Goal: Task Accomplishment & Management: Complete application form

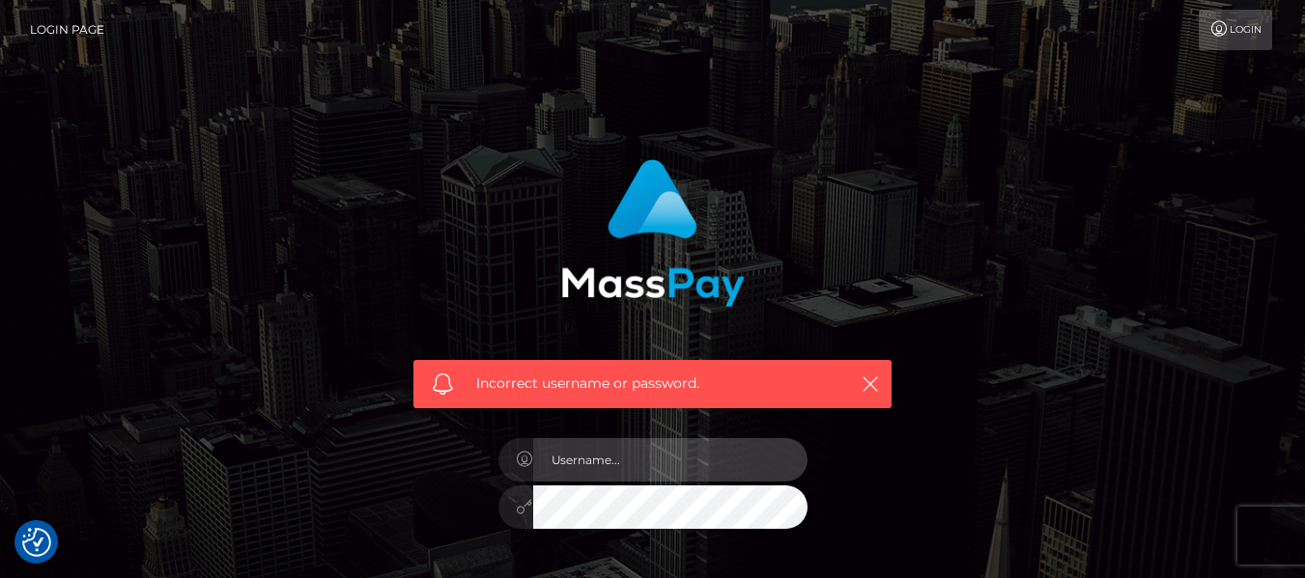
drag, startPoint x: 0, startPoint y: 0, endPoint x: 565, endPoint y: 460, distance: 728.4
click at [565, 460] on input "text" at bounding box center [670, 459] width 274 height 43
type input "ntombimlotywa33@yahoo.com"
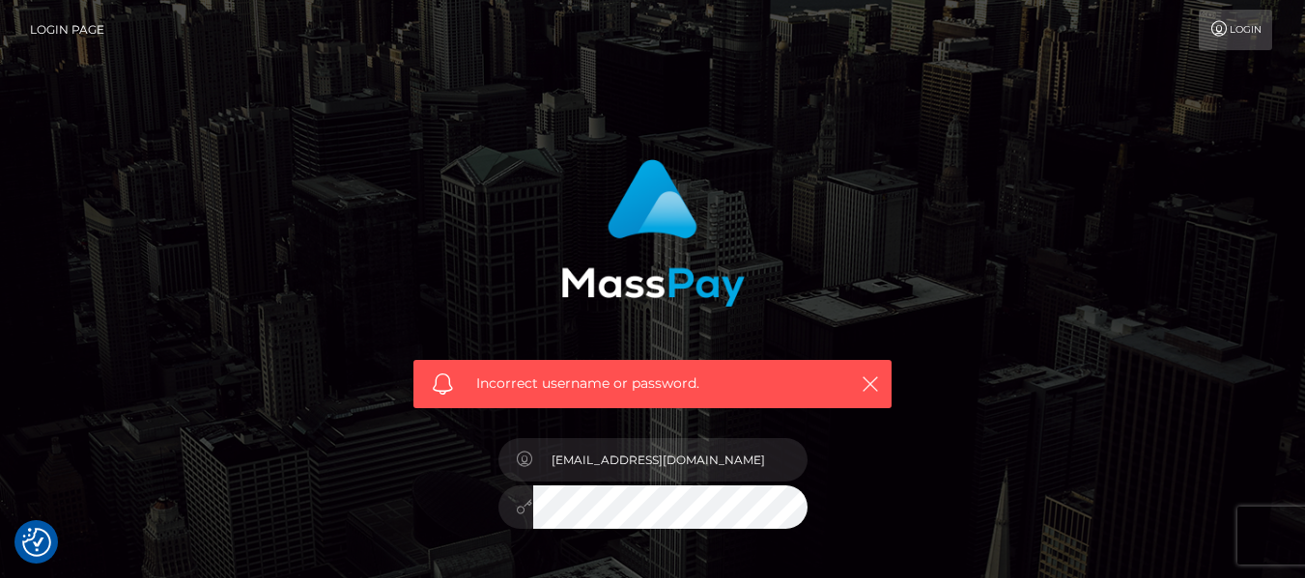
click at [606, 532] on div "ntombimlotywa33@yahoo.com" at bounding box center [653, 498] width 338 height 148
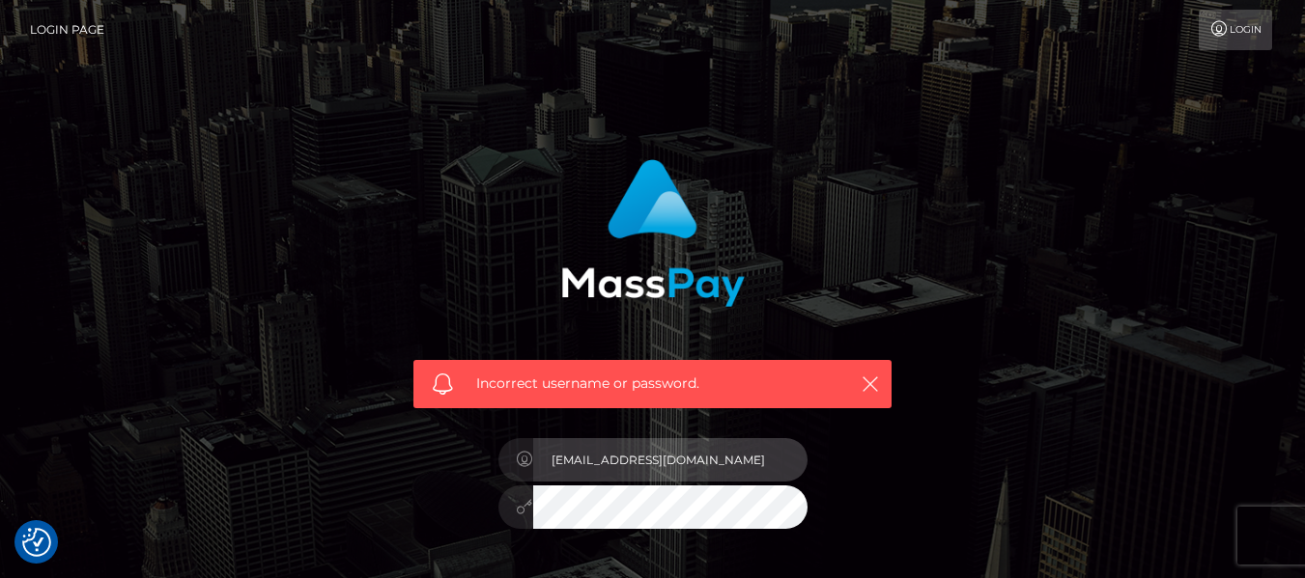
click at [611, 469] on input "[EMAIL_ADDRESS][DOMAIN_NAME]" at bounding box center [670, 459] width 274 height 43
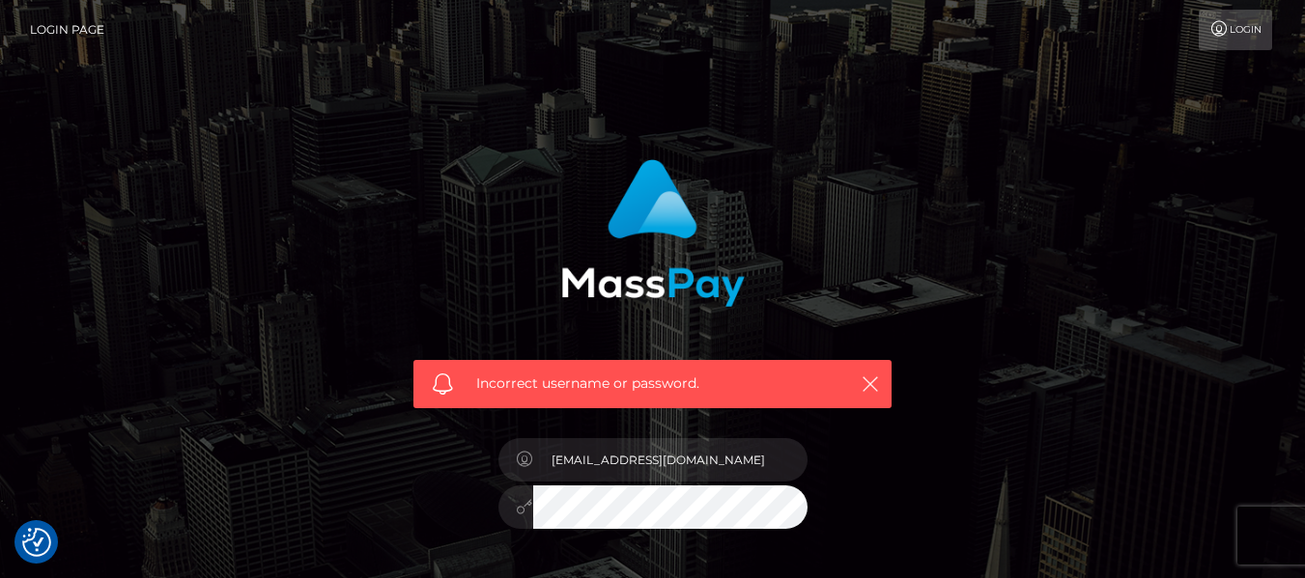
click at [951, 519] on div "Incorrect username or password. ntombimlotywa33@yahoo.com" at bounding box center [652, 422] width 1101 height 555
click at [866, 381] on icon "button" at bounding box center [869, 384] width 19 height 19
click at [869, 383] on icon "button" at bounding box center [869, 384] width 19 height 19
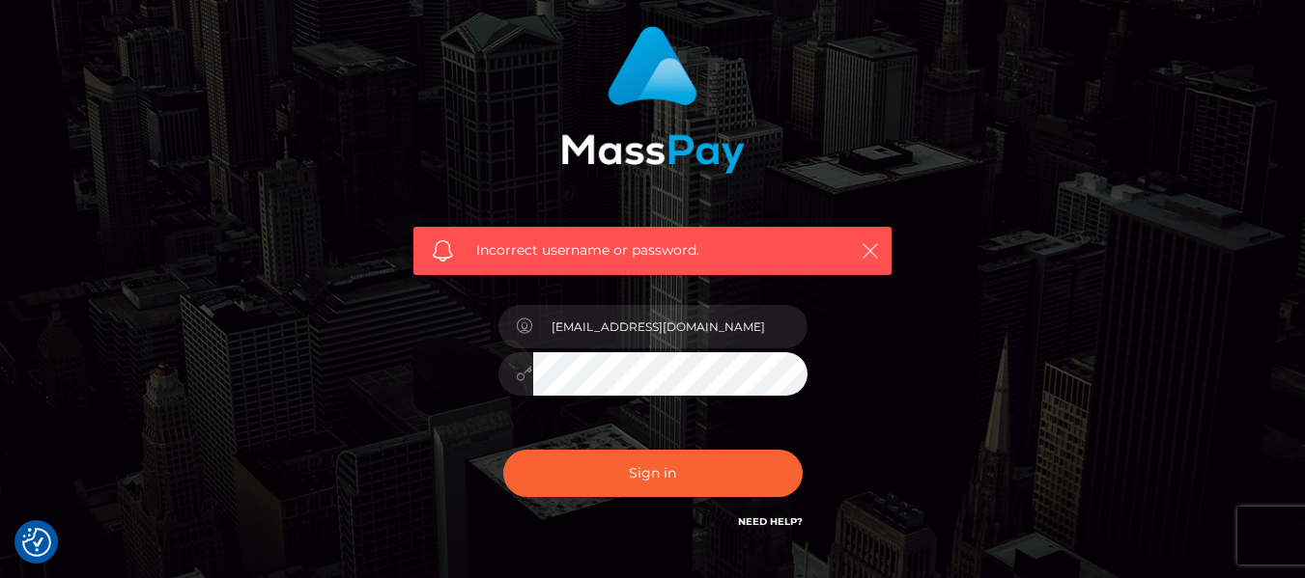
scroll to position [267, 0]
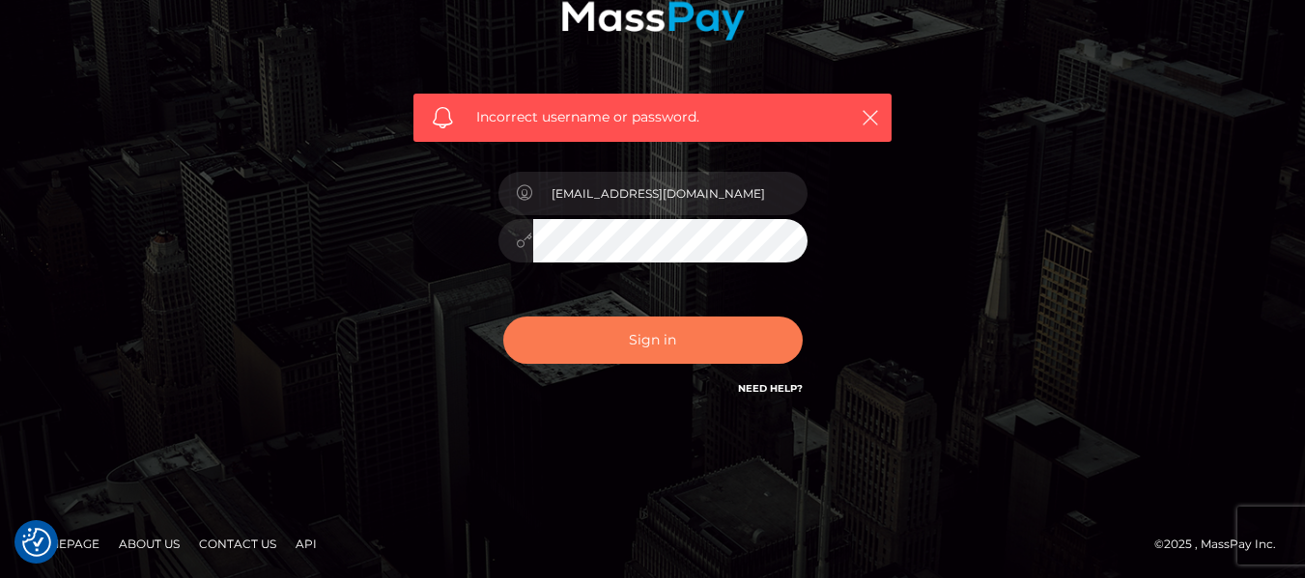
click at [703, 344] on button "Sign in" at bounding box center [652, 340] width 299 height 47
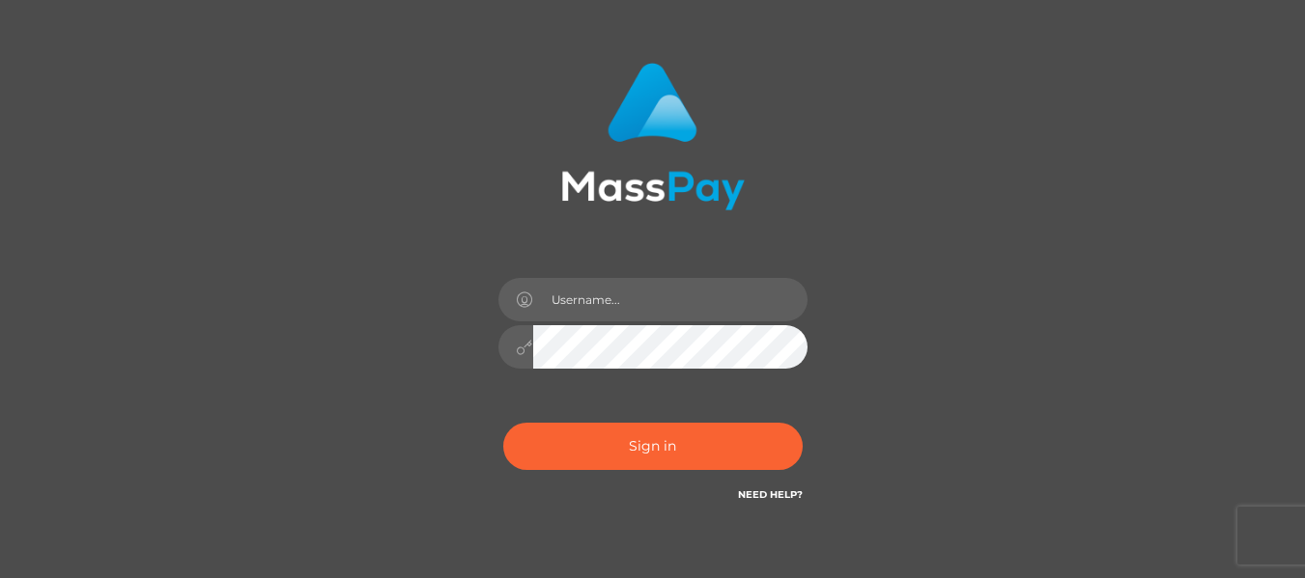
scroll to position [97, 0]
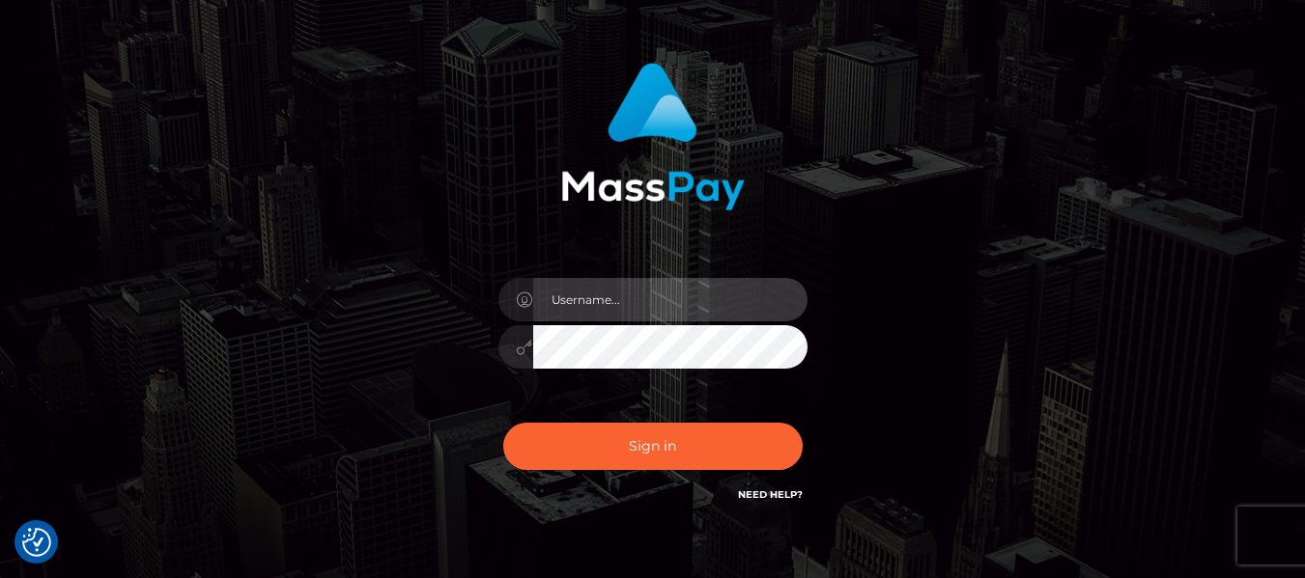
click at [644, 300] on input "text" at bounding box center [670, 299] width 274 height 43
type input "ntombimlotywa33@yahoo.com"
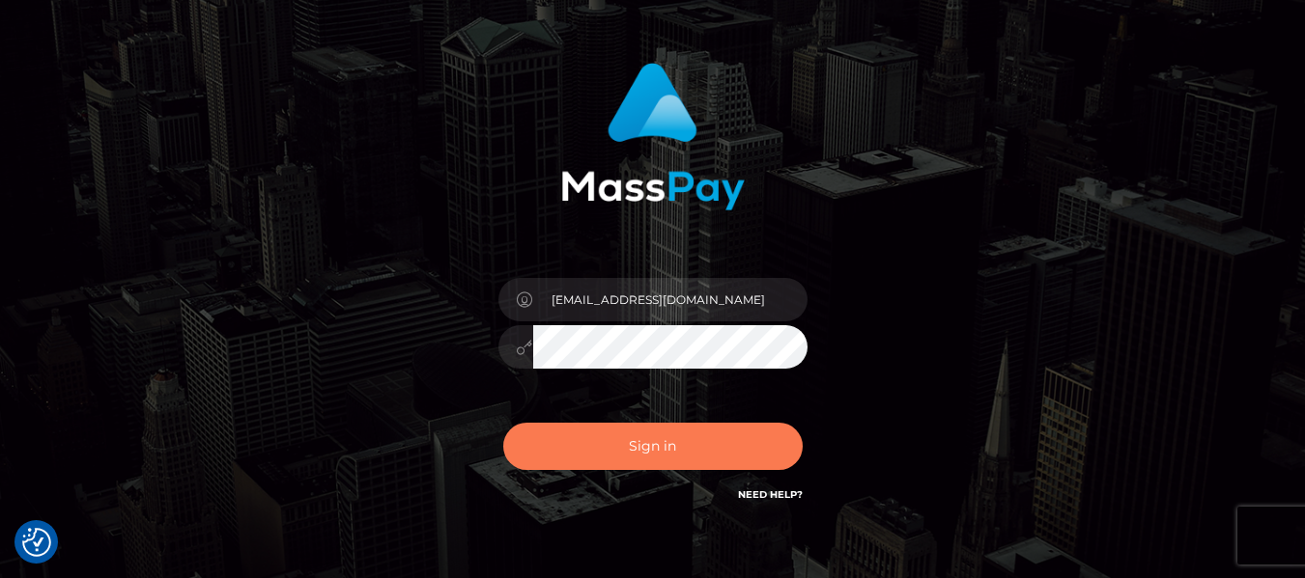
click at [685, 435] on button "Sign in" at bounding box center [652, 446] width 299 height 47
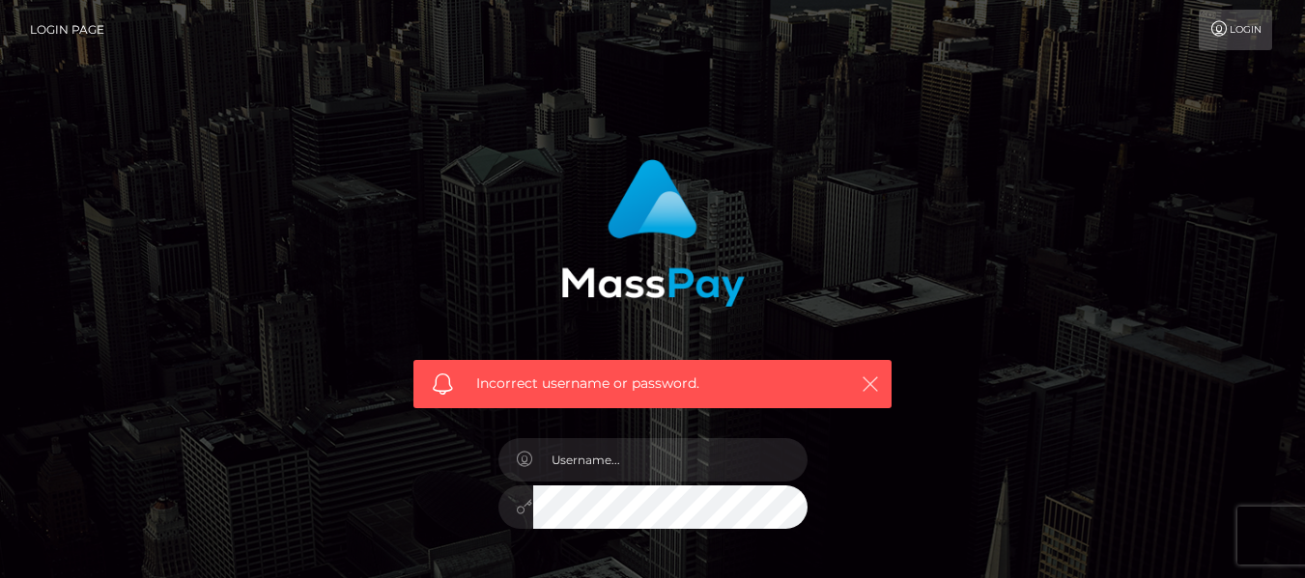
click at [875, 375] on icon "button" at bounding box center [869, 384] width 19 height 19
click at [866, 381] on icon "button" at bounding box center [869, 384] width 19 height 19
click at [870, 376] on icon "button" at bounding box center [869, 384] width 19 height 19
click at [868, 383] on icon "button" at bounding box center [869, 384] width 19 height 19
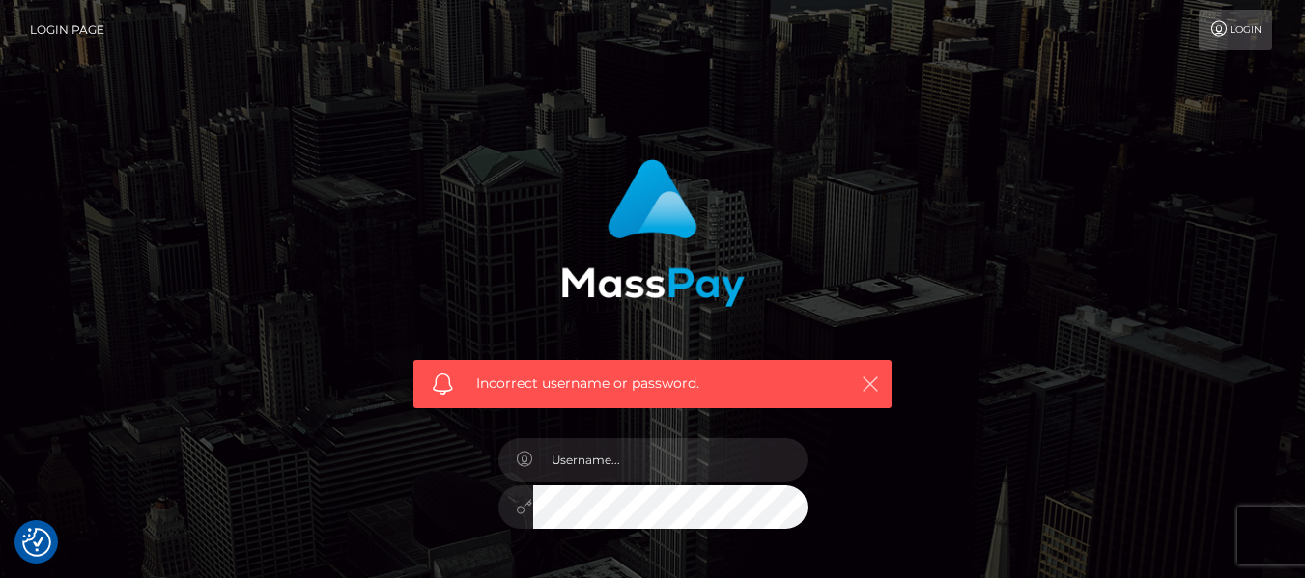
click at [868, 383] on icon "button" at bounding box center [869, 384] width 19 height 19
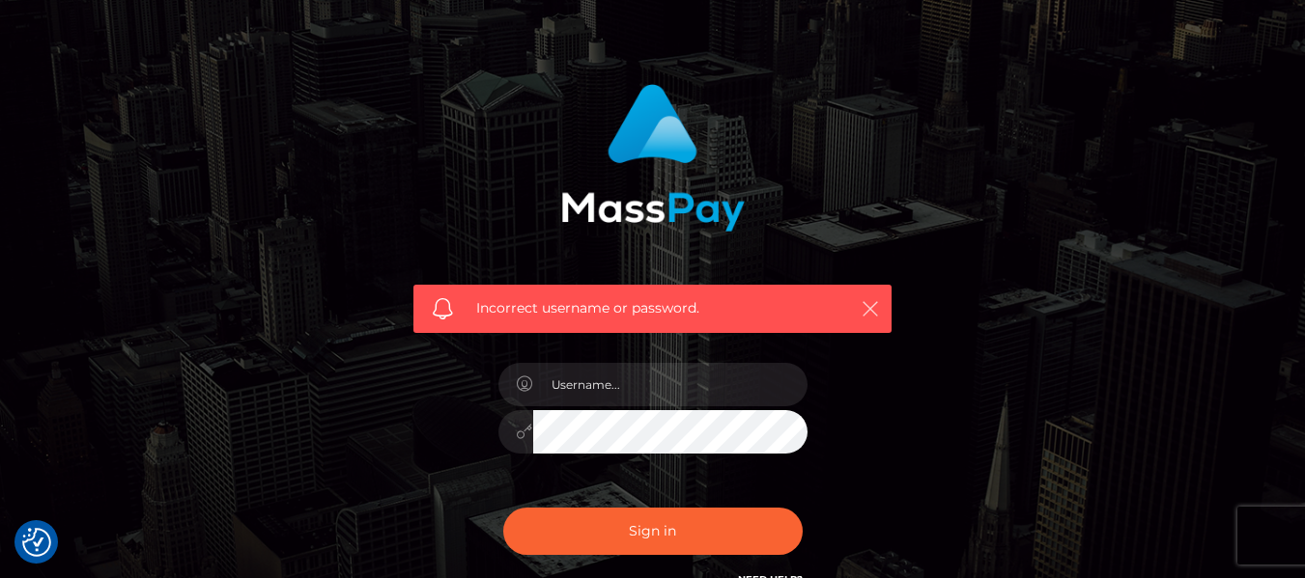
scroll to position [73, 0]
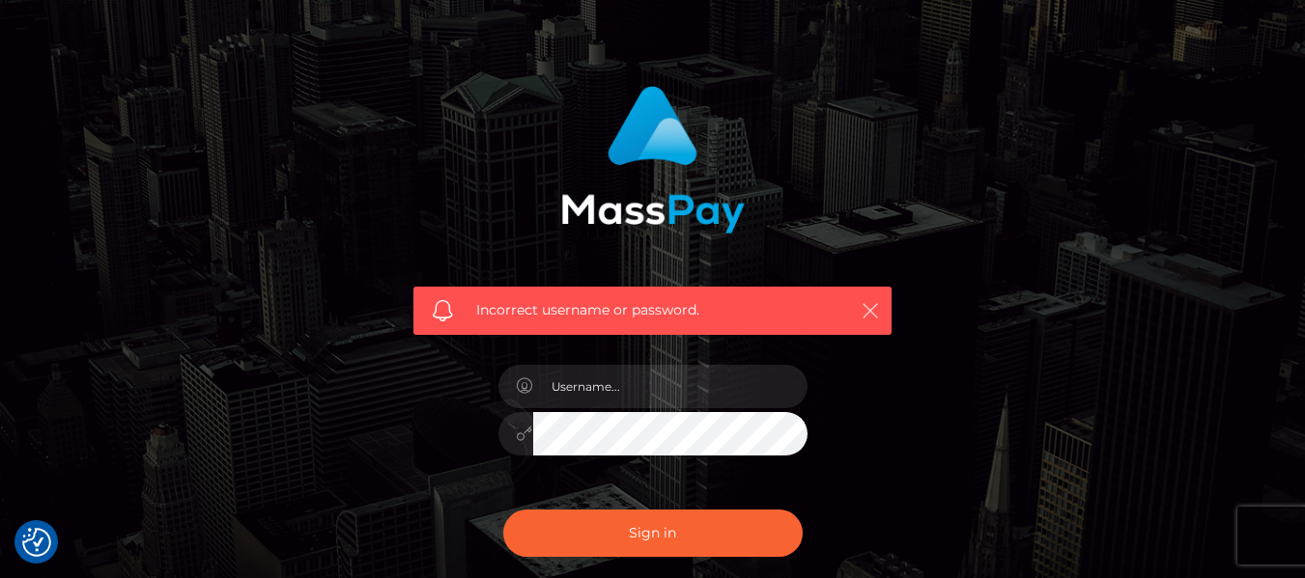
click at [867, 305] on icon "button" at bounding box center [869, 310] width 19 height 19
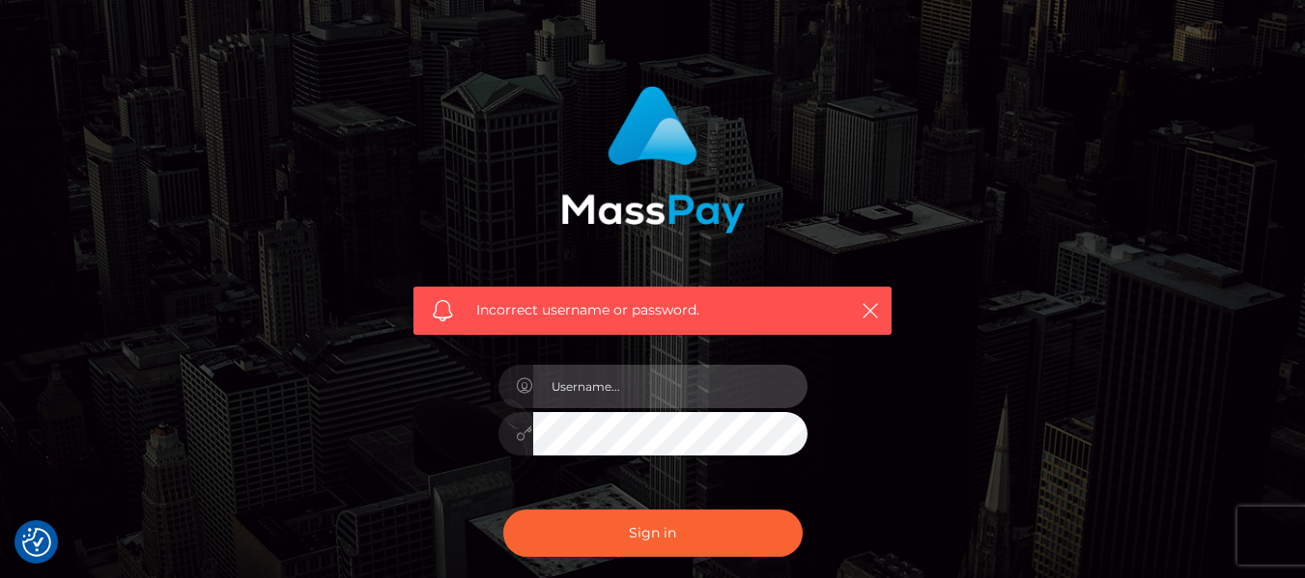
click at [741, 376] on input "text" at bounding box center [670, 386] width 274 height 43
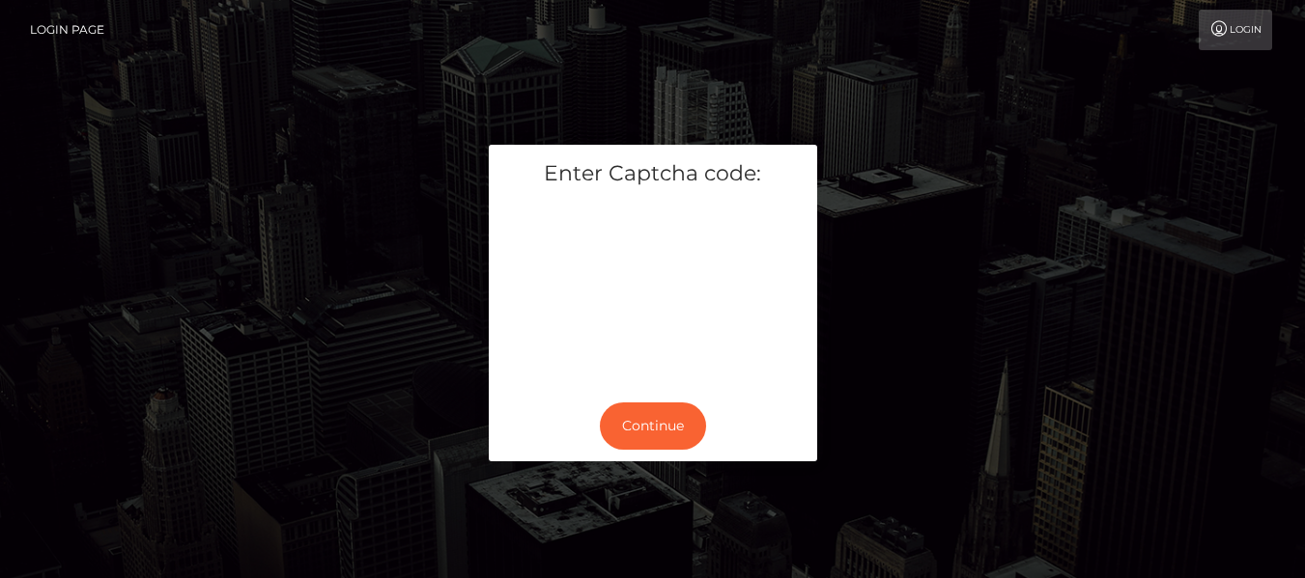
scroll to position [47, 0]
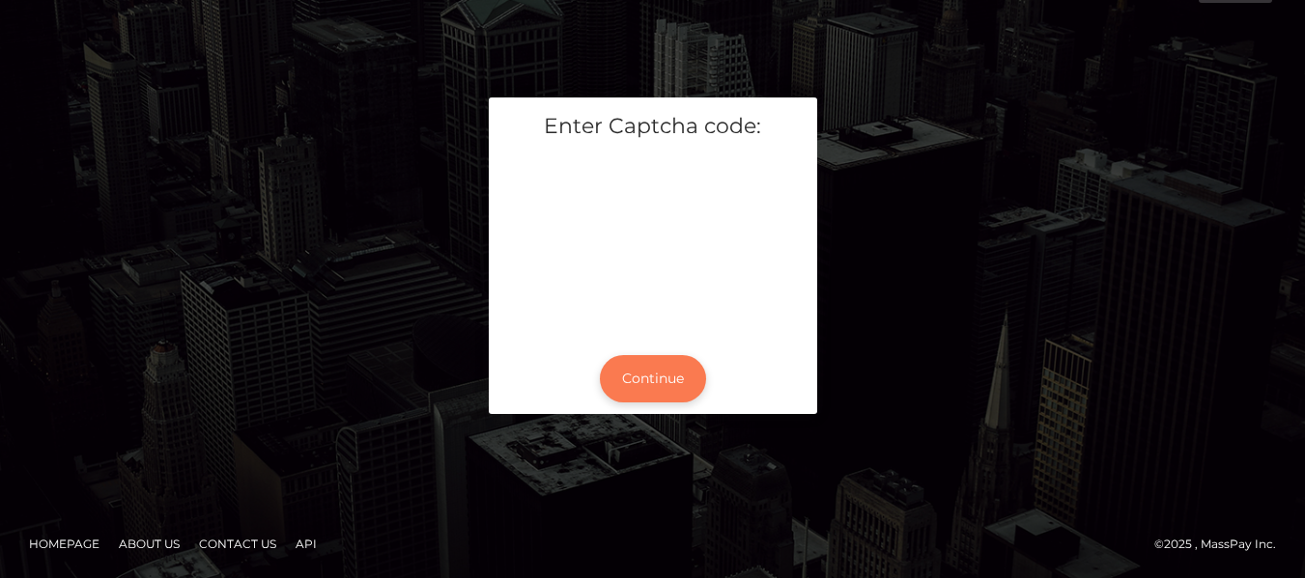
click at [637, 382] on button "Continue" at bounding box center [653, 378] width 106 height 47
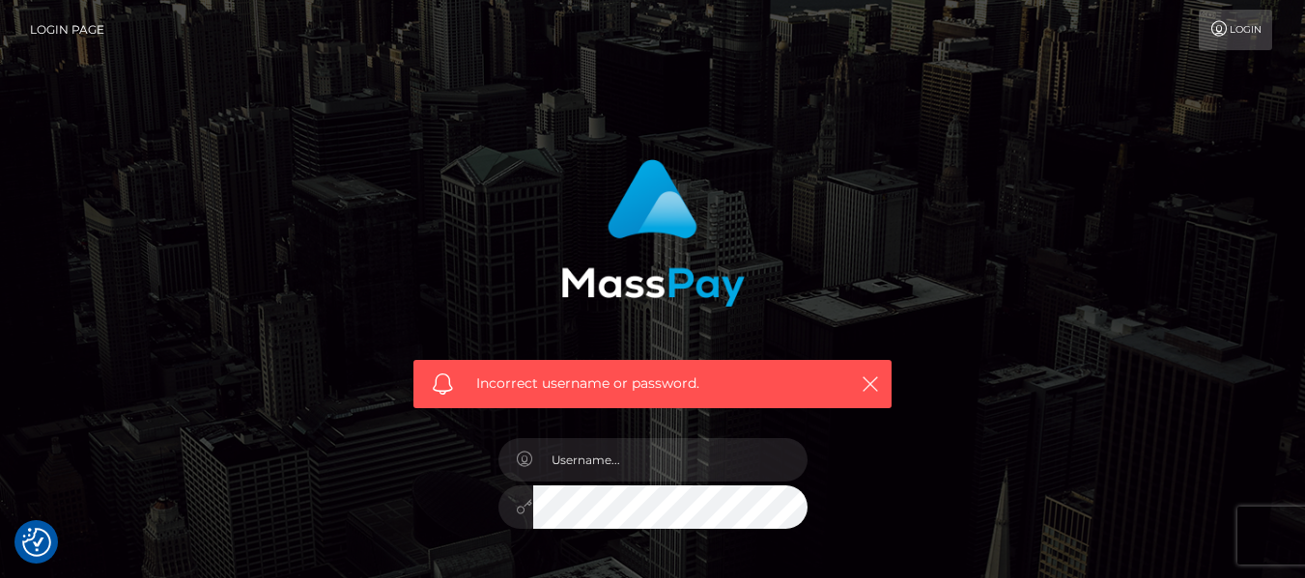
click at [1236, 33] on link "Login" at bounding box center [1234, 30] width 73 height 41
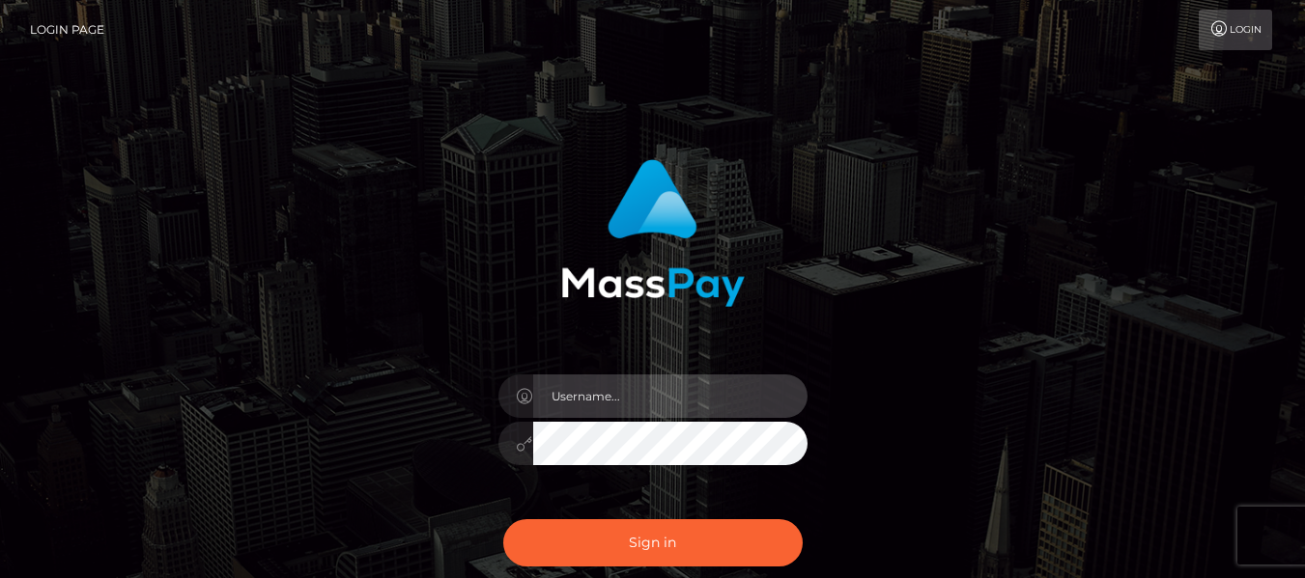
click at [639, 408] on input "text" at bounding box center [670, 396] width 274 height 43
checkbox input "true"
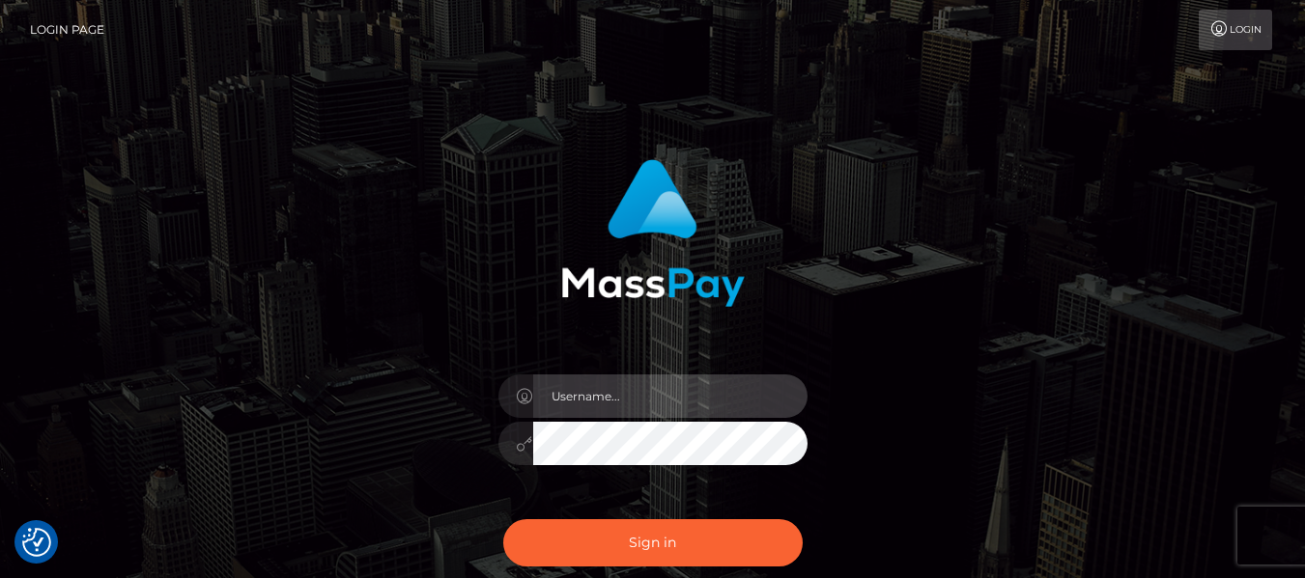
type input "ntombimlotywa33@yahoo.com"
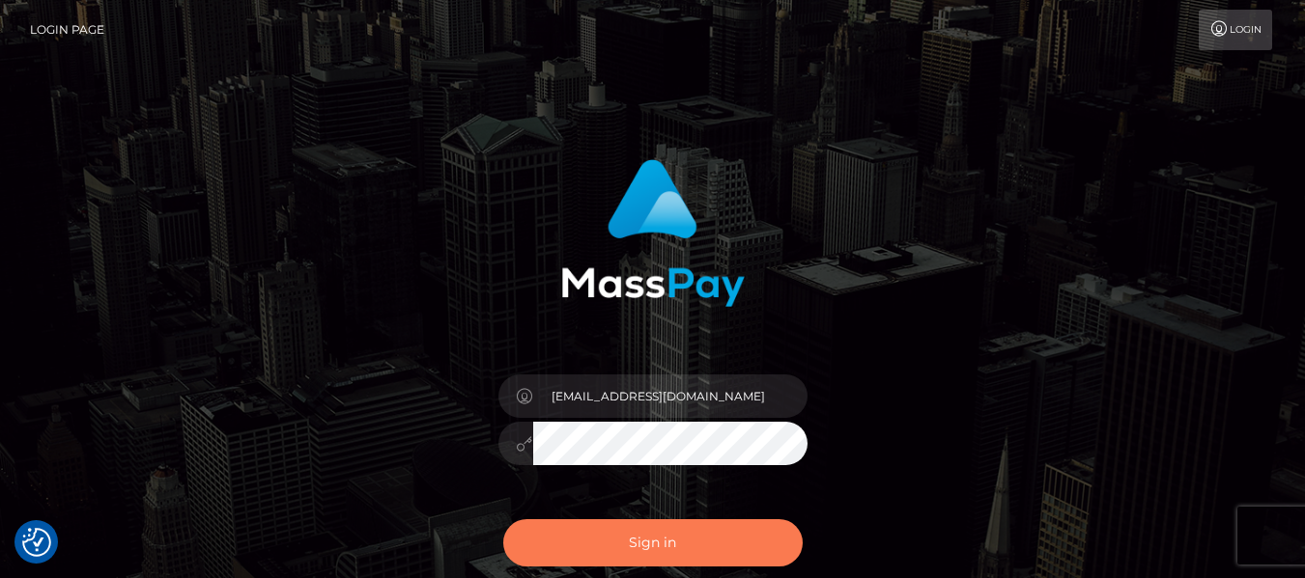
click at [633, 538] on button "Sign in" at bounding box center [652, 543] width 299 height 47
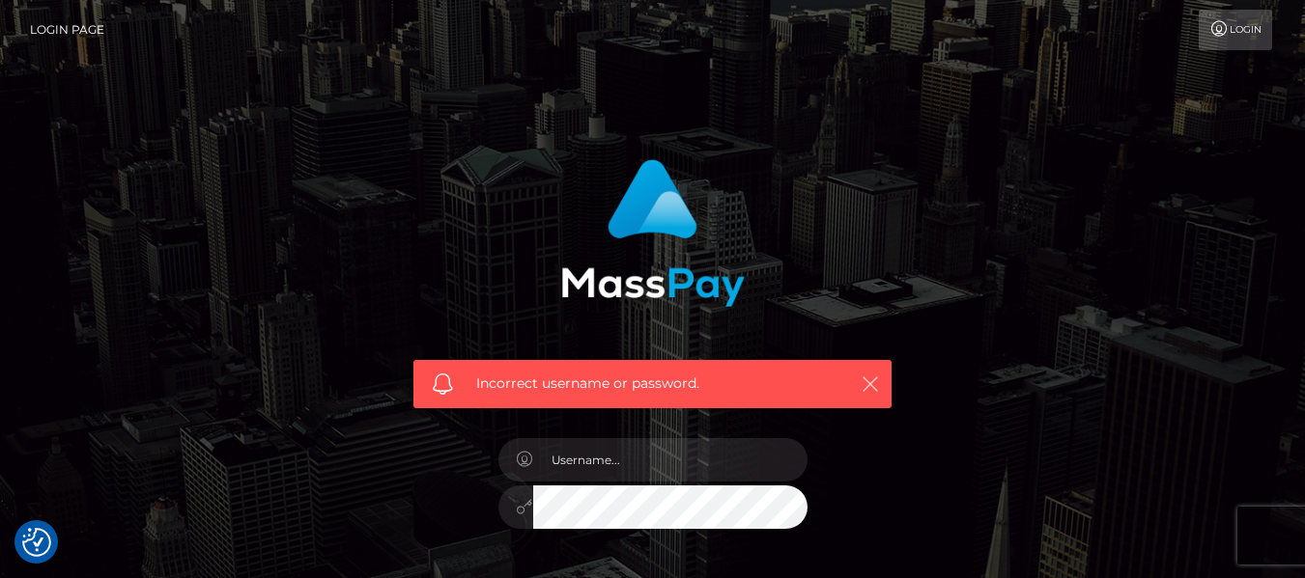
click at [860, 384] on button "button" at bounding box center [870, 384] width 24 height 24
click at [866, 381] on icon "button" at bounding box center [869, 384] width 19 height 19
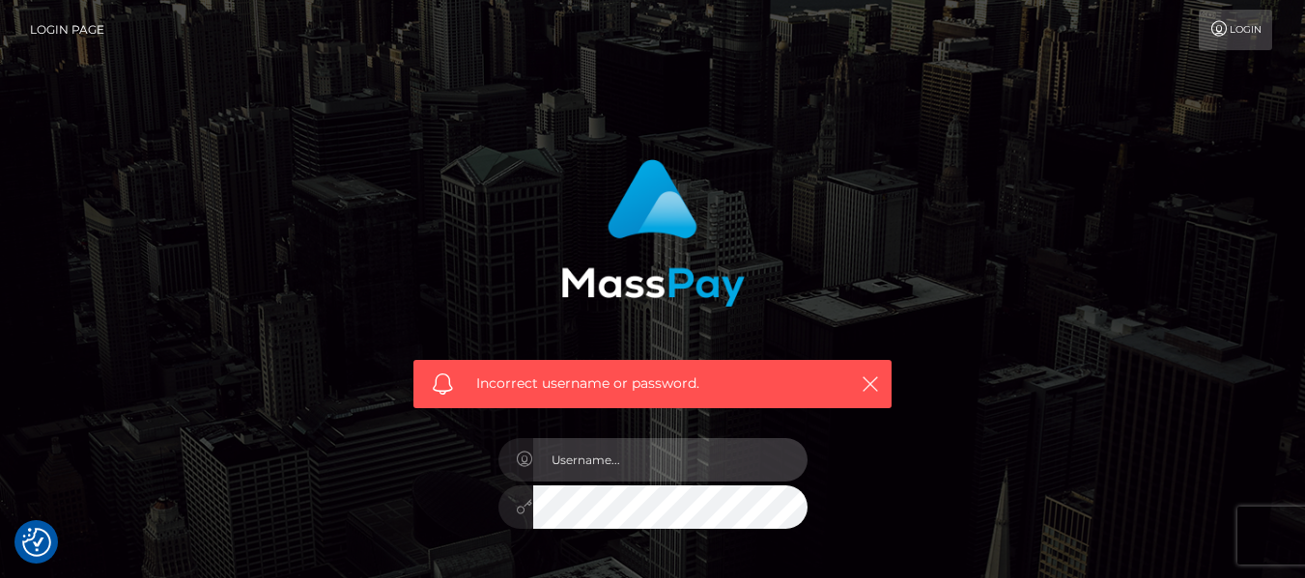
click at [770, 453] on input "text" at bounding box center [670, 459] width 274 height 43
type input "Maria Ntombenle"
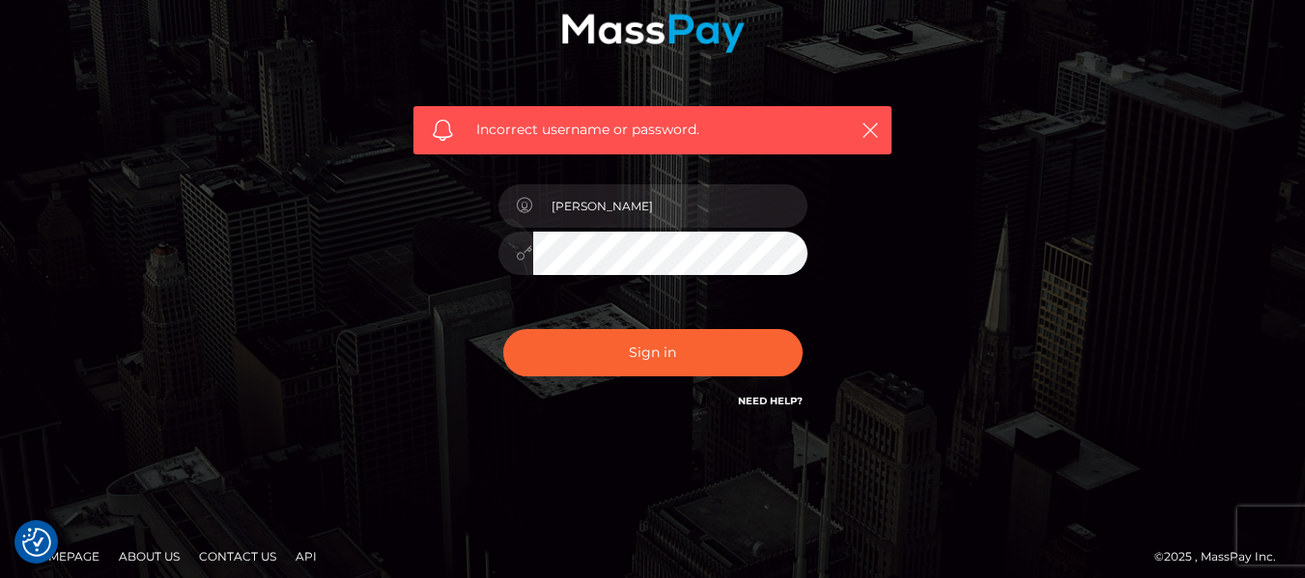
scroll to position [267, 0]
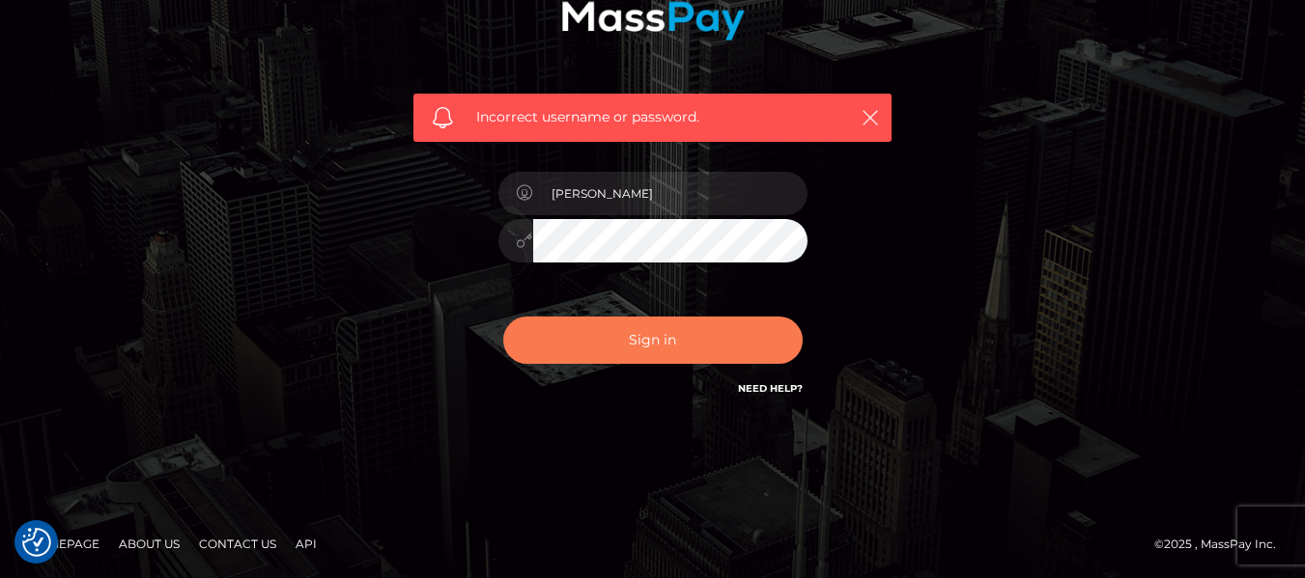
click at [633, 346] on button "Sign in" at bounding box center [652, 340] width 299 height 47
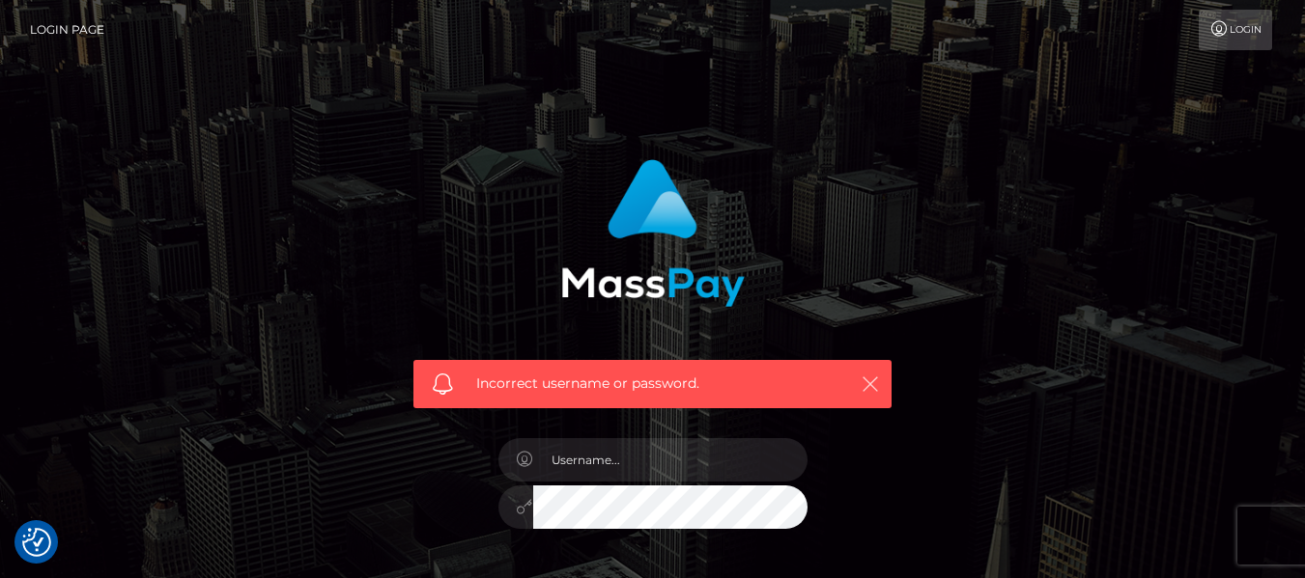
checkbox input "true"
click at [864, 378] on icon "button" at bounding box center [869, 384] width 19 height 19
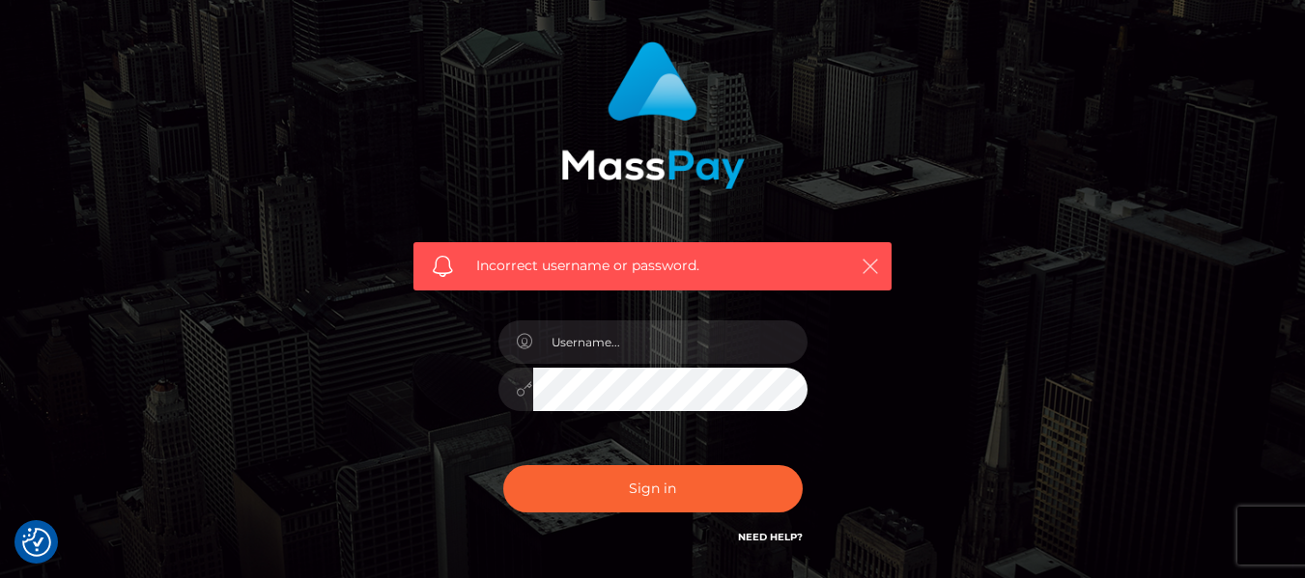
scroll to position [73, 0]
